Goal: Task Accomplishment & Management: Manage account settings

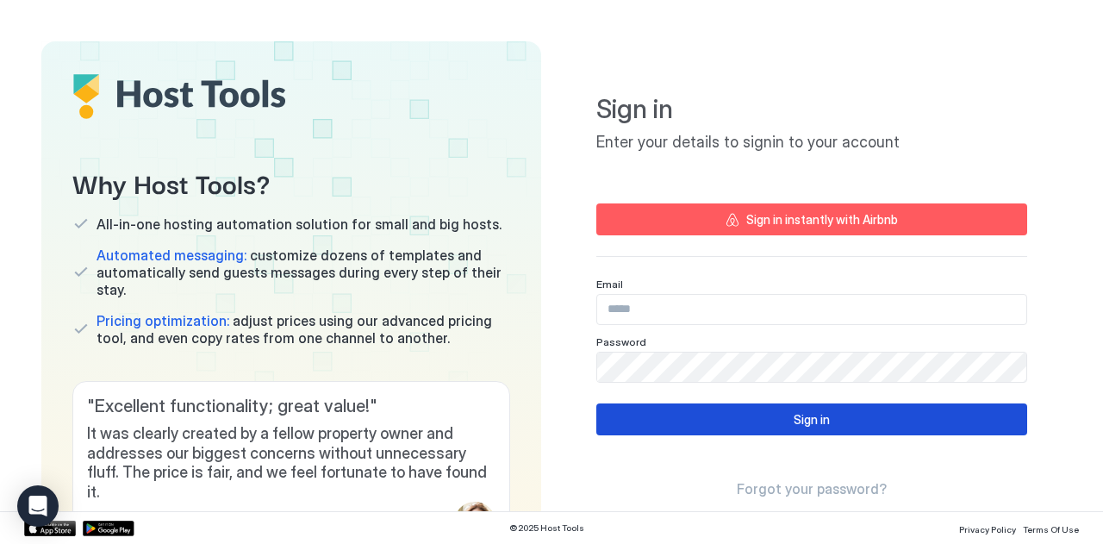
type input "**********"
click at [752, 418] on button "Sign in" at bounding box center [811, 419] width 431 height 32
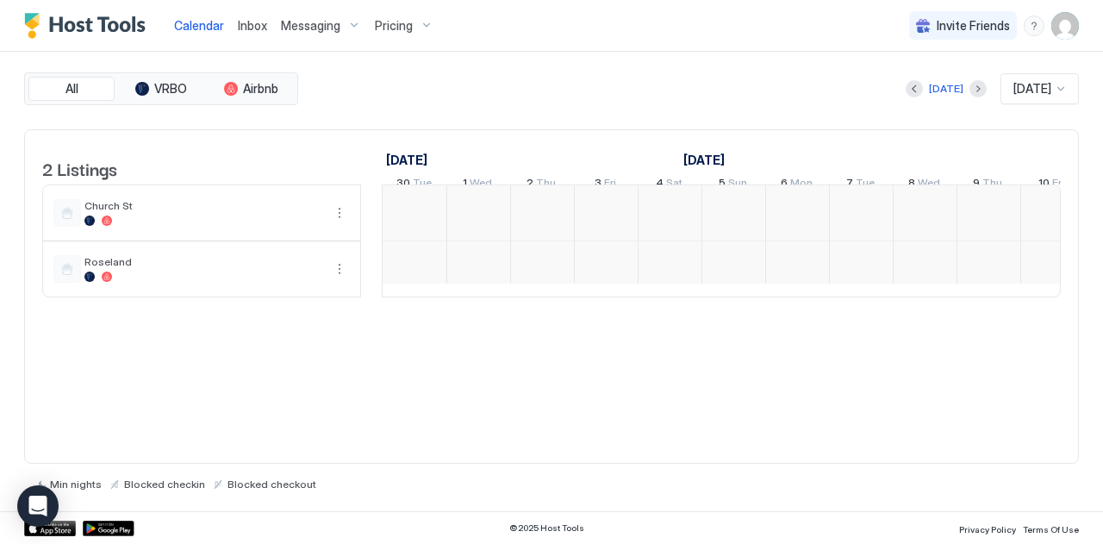
scroll to position [0, 958]
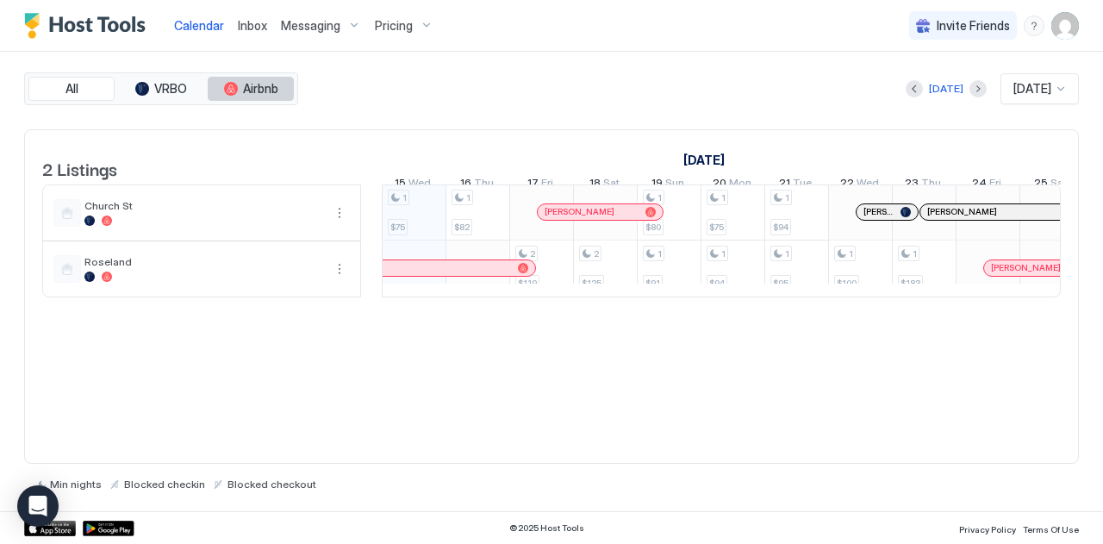
click at [246, 89] on span "Airbnb" at bounding box center [260, 89] width 35 height 16
click at [86, 92] on button "All" at bounding box center [71, 89] width 86 height 24
click at [307, 23] on span "Messaging" at bounding box center [310, 26] width 59 height 16
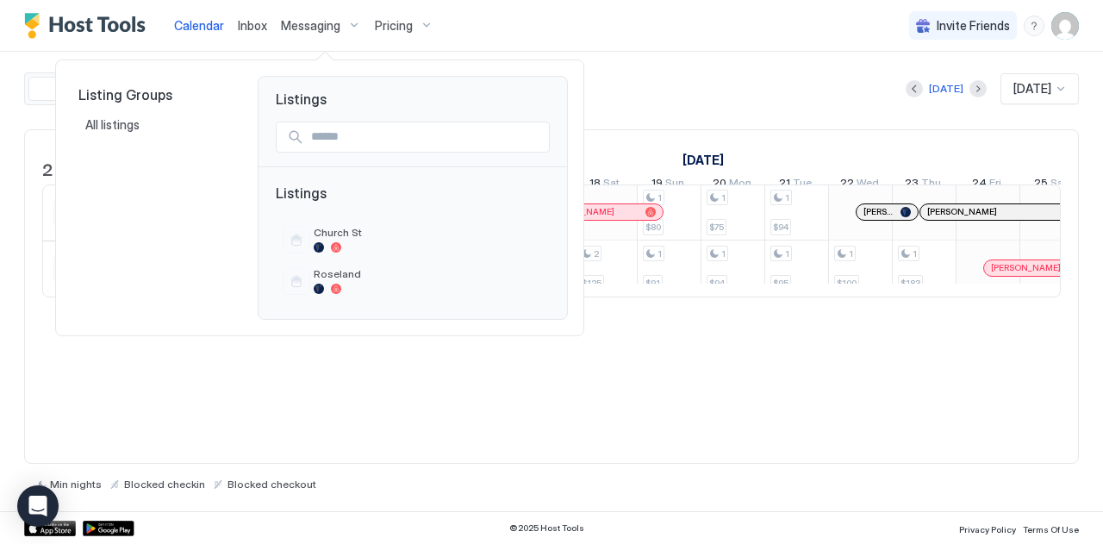
click at [240, 22] on div at bounding box center [551, 272] width 1103 height 544
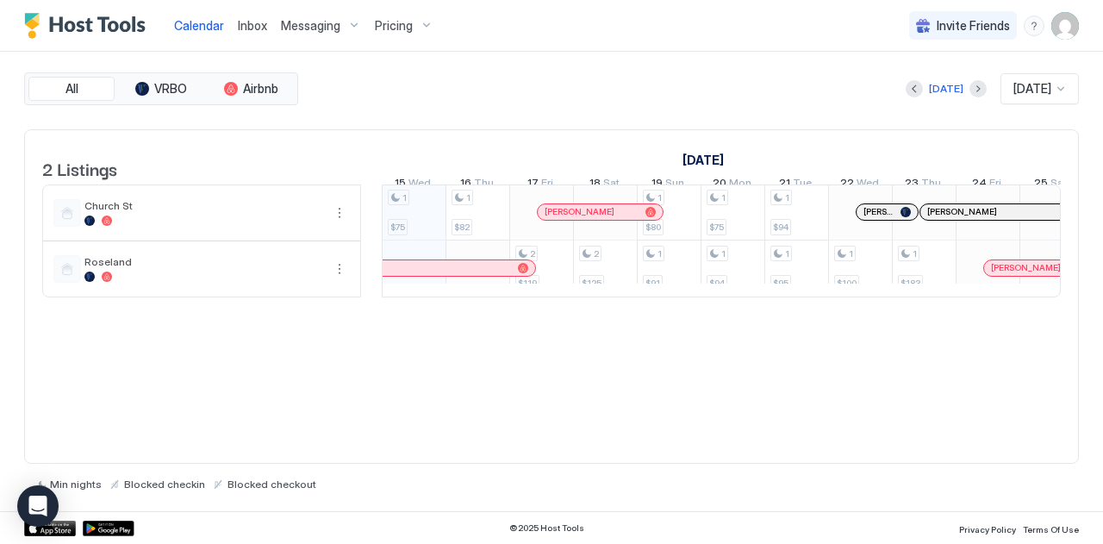
click at [255, 22] on span "Inbox" at bounding box center [252, 25] width 29 height 15
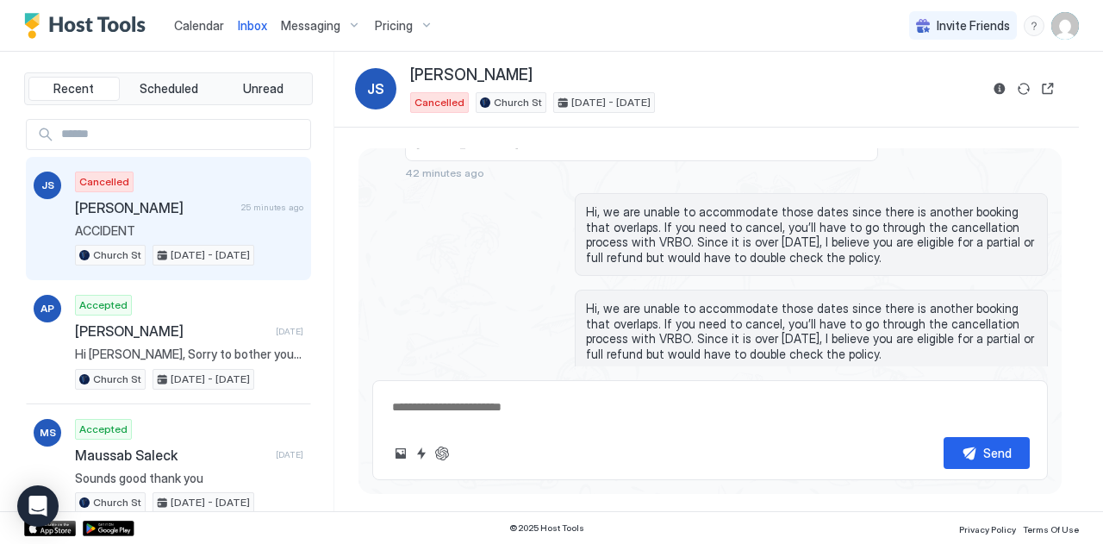
scroll to position [768, 0]
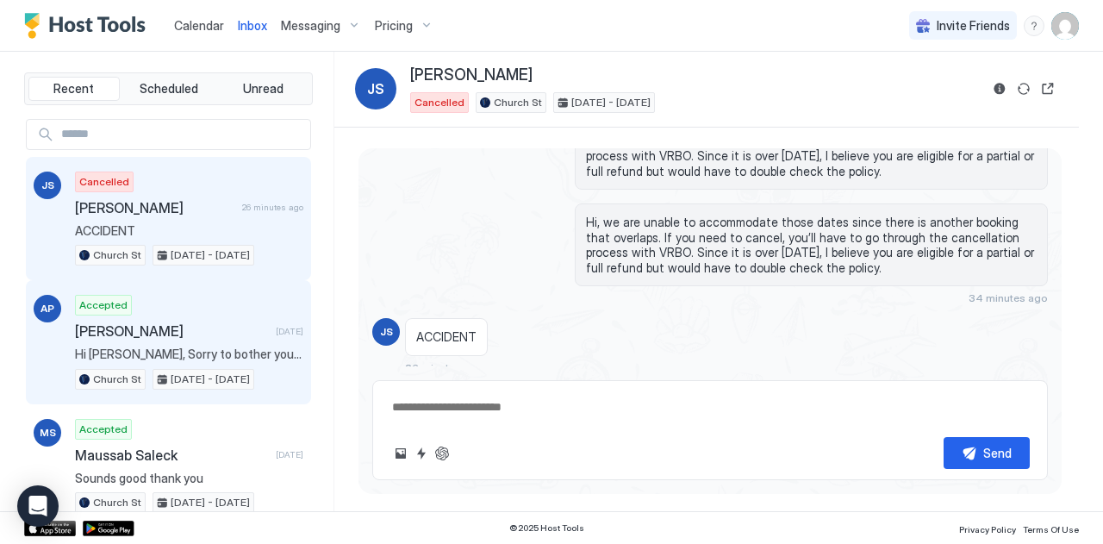
click at [184, 316] on div "Accepted [PERSON_NAME] [DATE] Hi [PERSON_NAME], Sorry to bother you but if you …" at bounding box center [189, 342] width 228 height 95
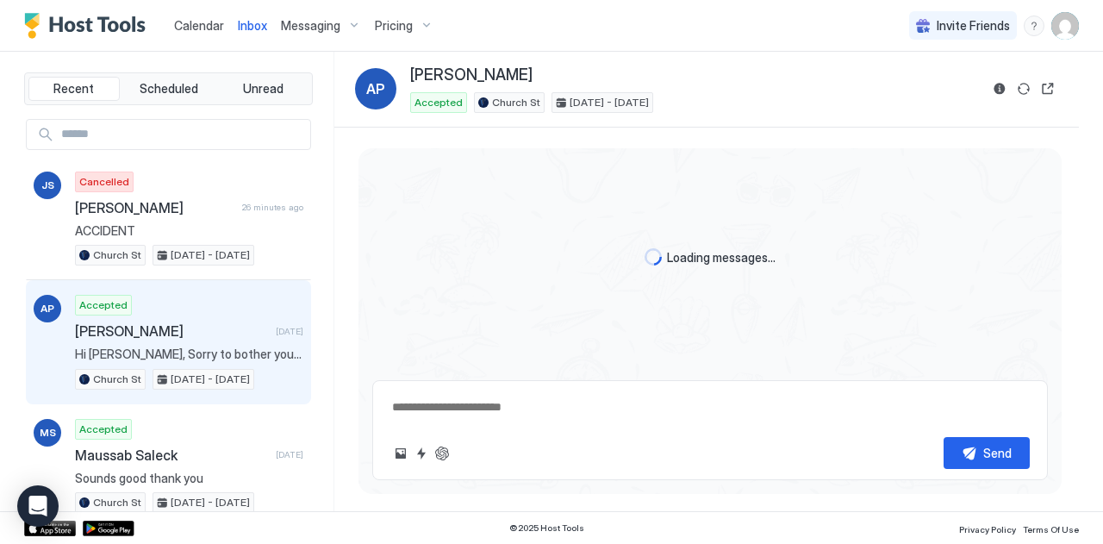
scroll to position [1476, 0]
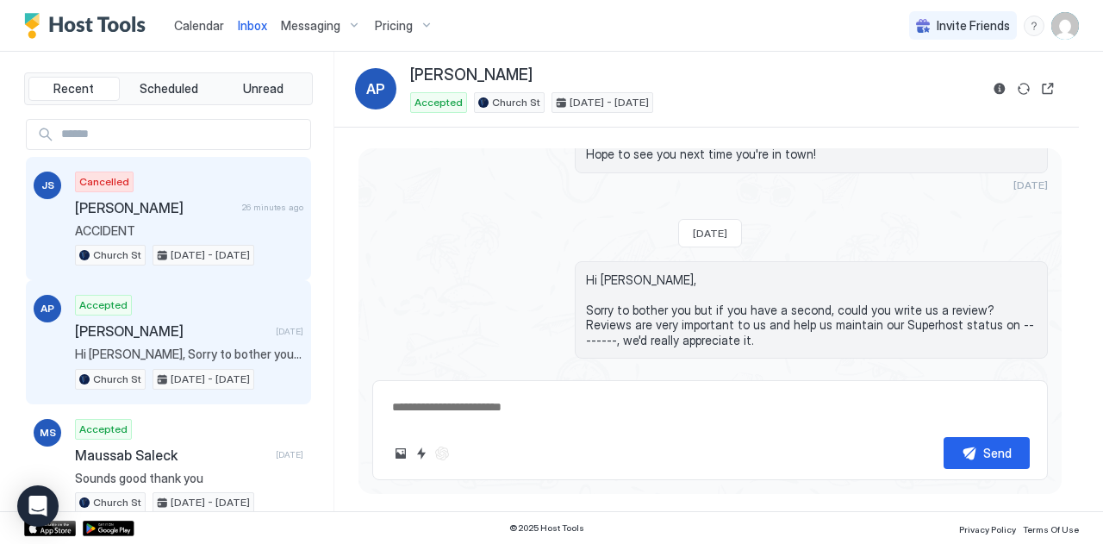
click at [242, 203] on span "26 minutes ago" at bounding box center [272, 207] width 61 height 11
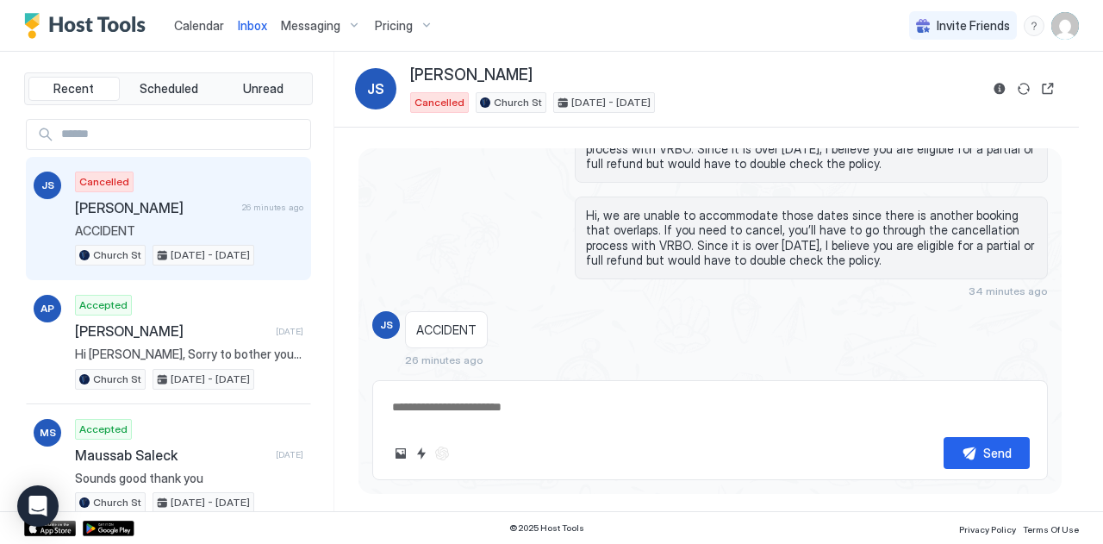
type textarea "*"
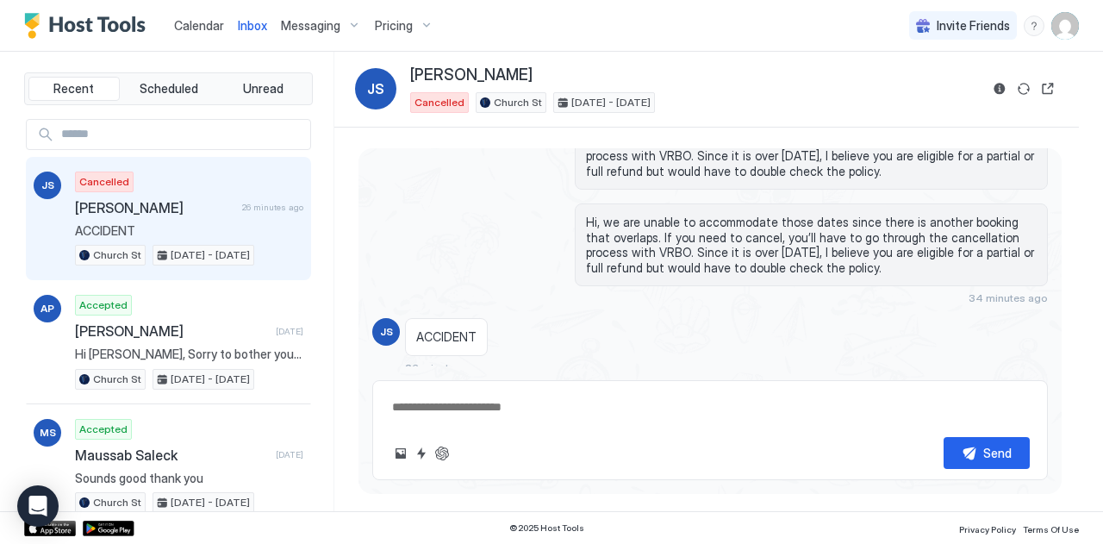
click at [398, 21] on span "Pricing" at bounding box center [394, 26] width 38 height 16
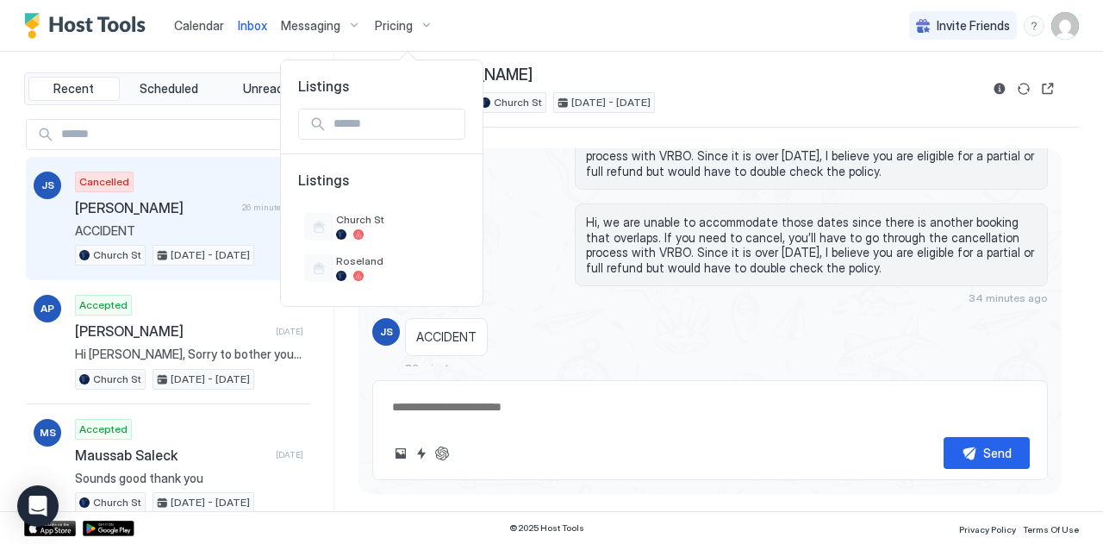
click at [335, 30] on div at bounding box center [551, 272] width 1103 height 544
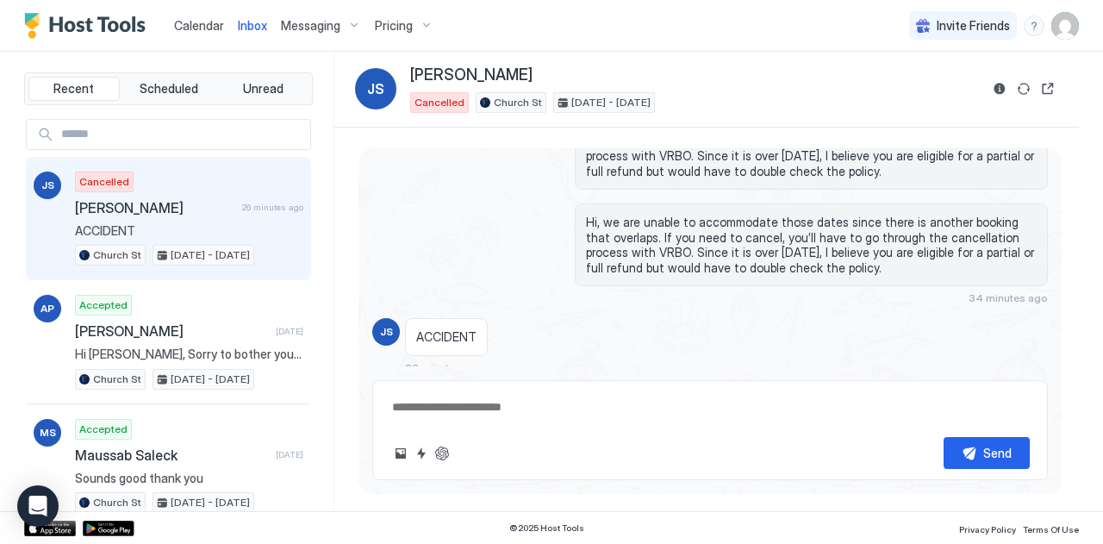
click at [335, 24] on span "Messaging" at bounding box center [310, 26] width 59 height 16
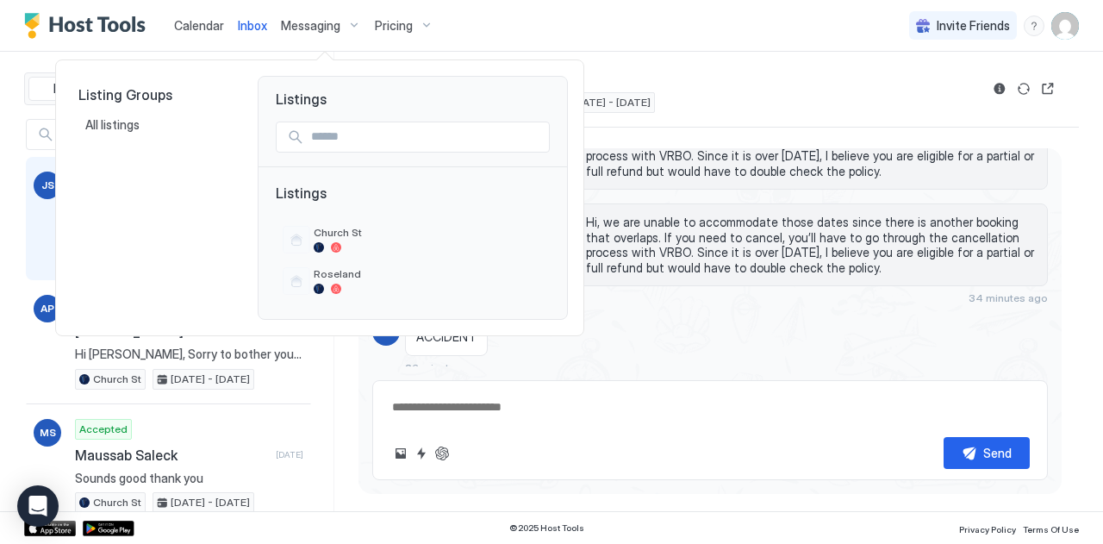
click at [1052, 20] on div at bounding box center [551, 272] width 1103 height 544
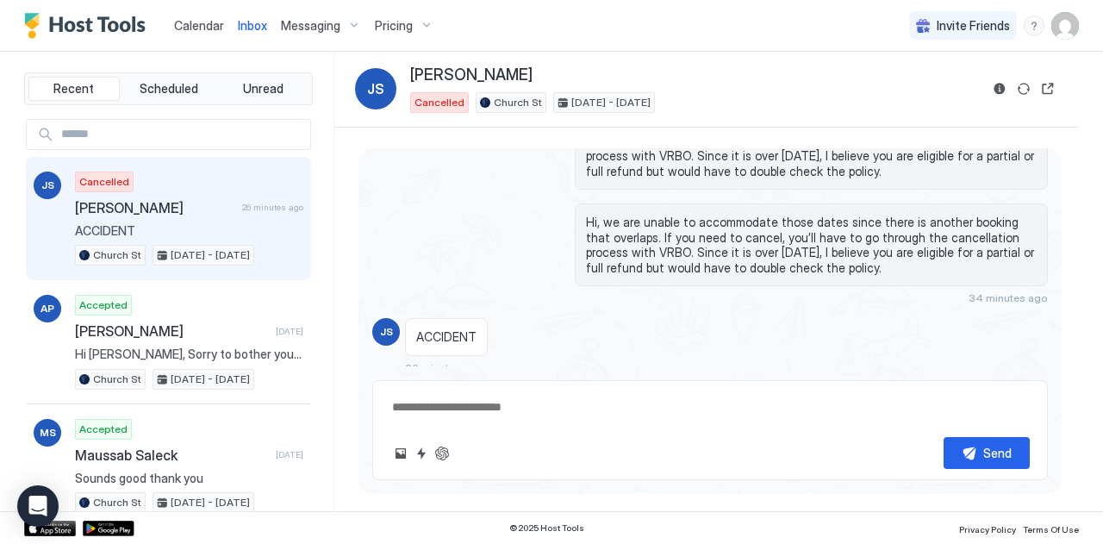
click at [1055, 23] on img "User profile" at bounding box center [1065, 26] width 28 height 28
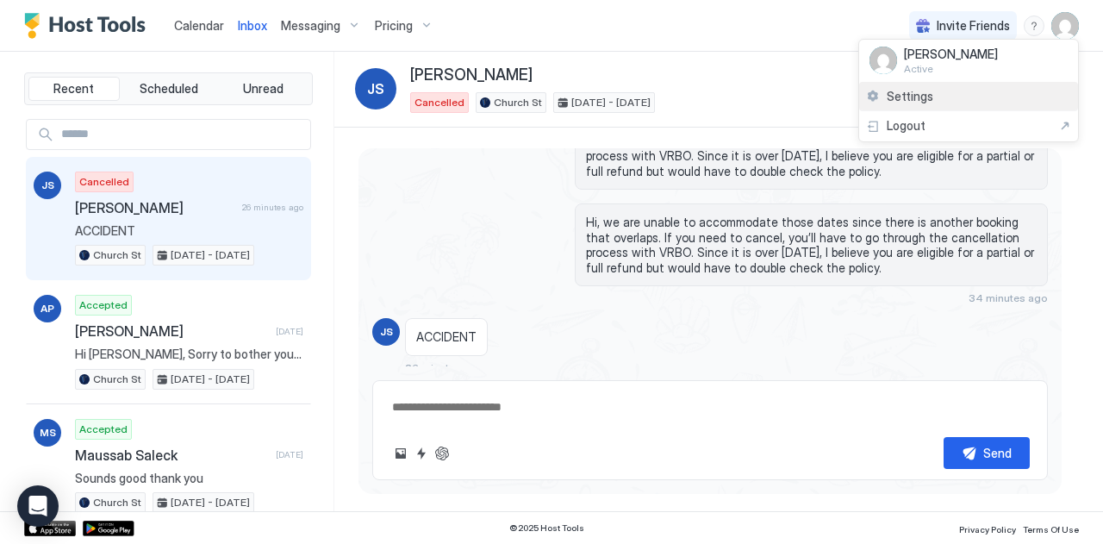
click at [885, 96] on div "Settings" at bounding box center [899, 97] width 67 height 16
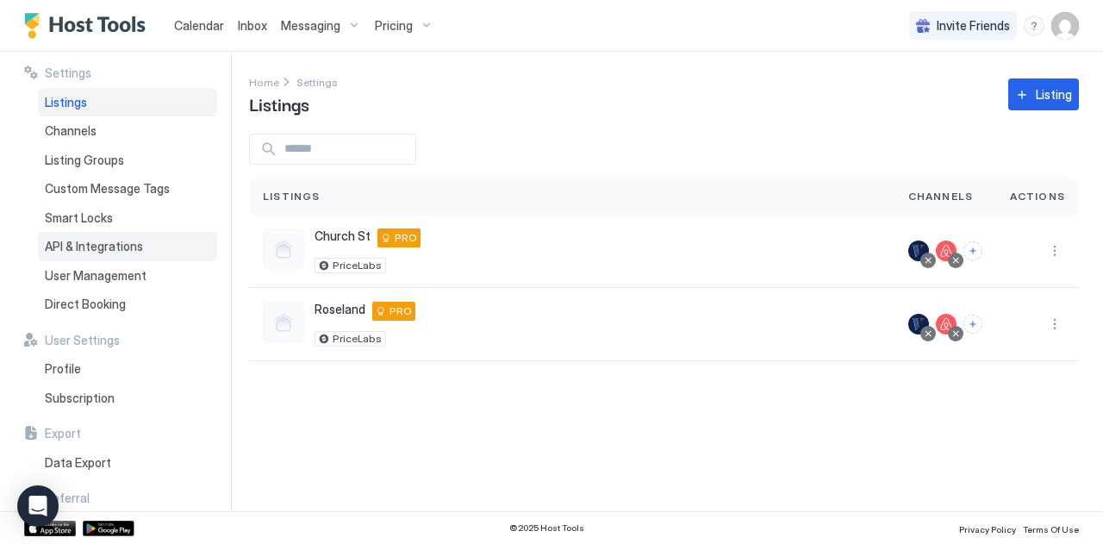
click at [125, 250] on span "API & Integrations" at bounding box center [94, 247] width 98 height 16
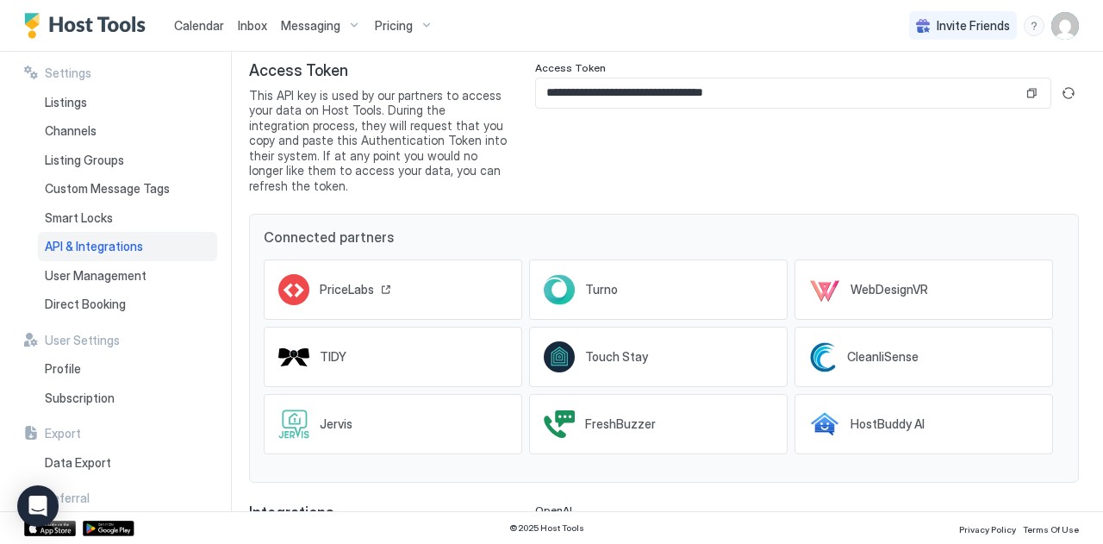
scroll to position [172, 0]
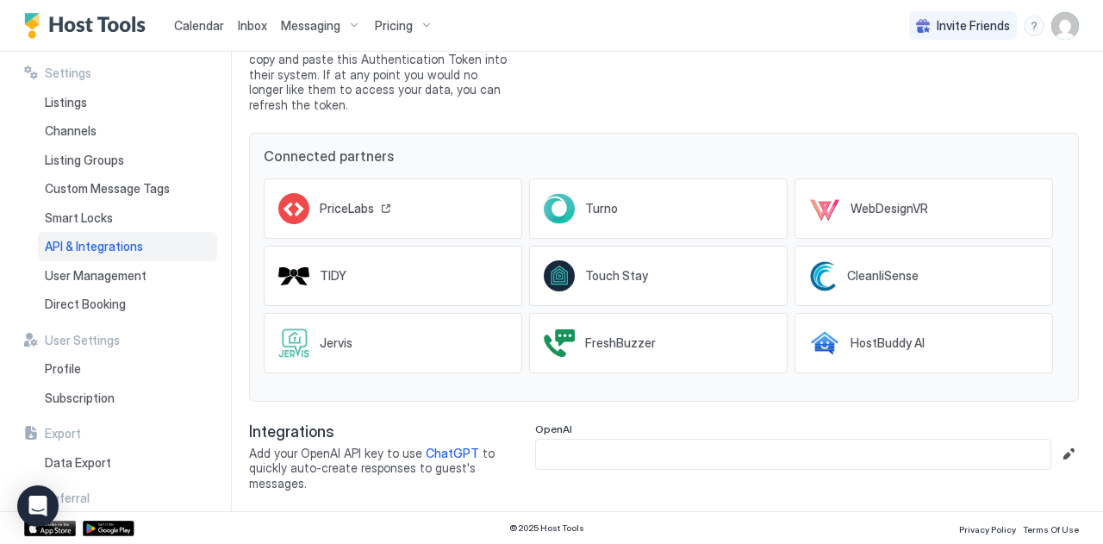
click at [417, 180] on div "PriceLabs" at bounding box center [393, 208] width 259 height 60
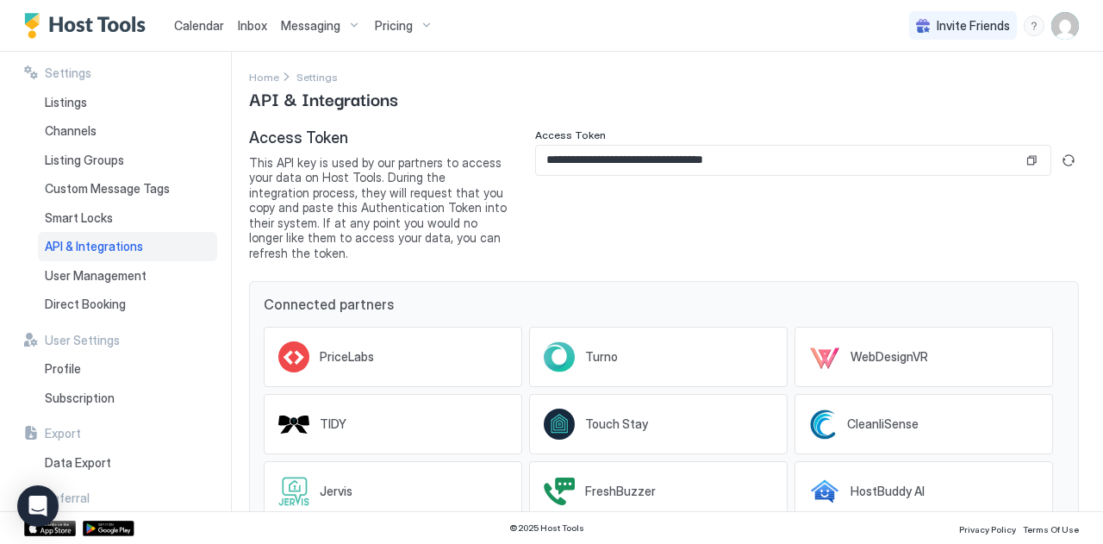
scroll to position [0, 0]
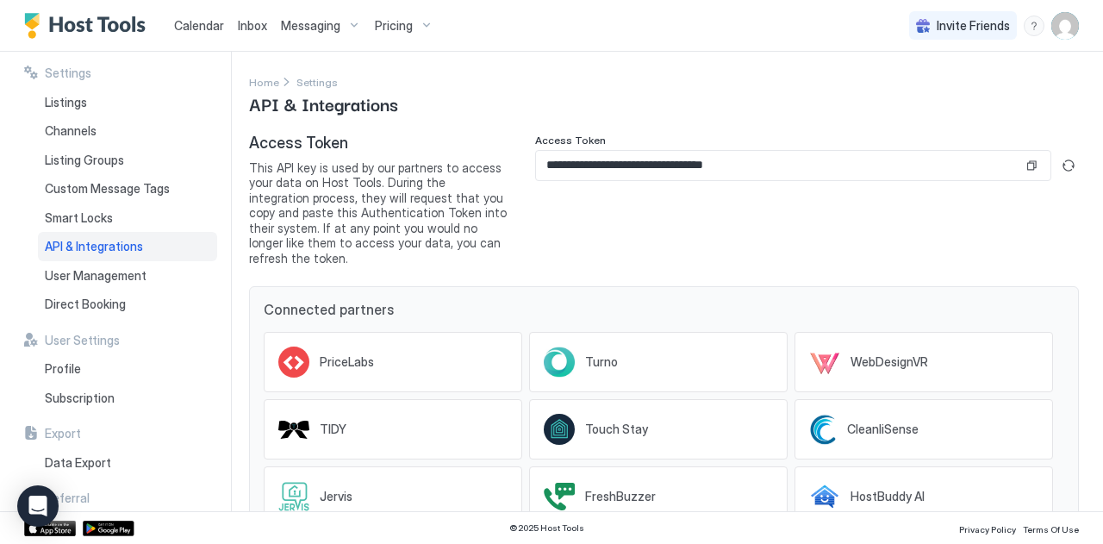
click at [623, 156] on input "**********" at bounding box center [779, 165] width 487 height 29
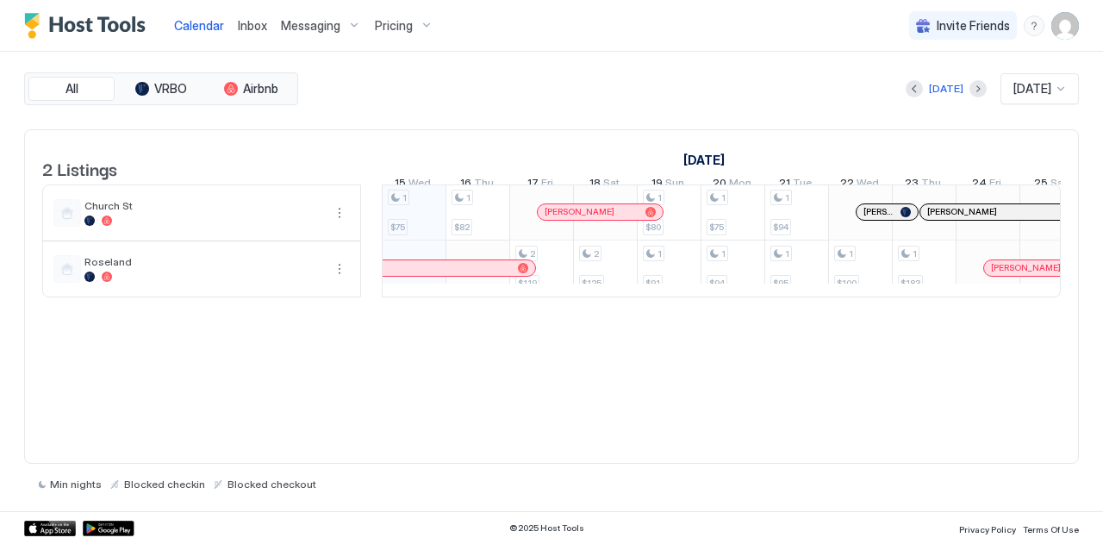
scroll to position [0, 958]
